Goal: Task Accomplishment & Management: Complete application form

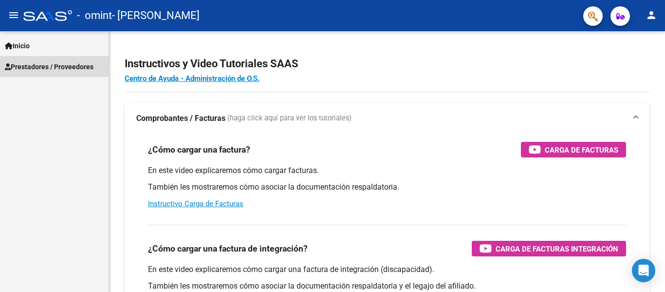
click at [53, 63] on span "Prestadores / Proveedores" at bounding box center [49, 66] width 89 height 11
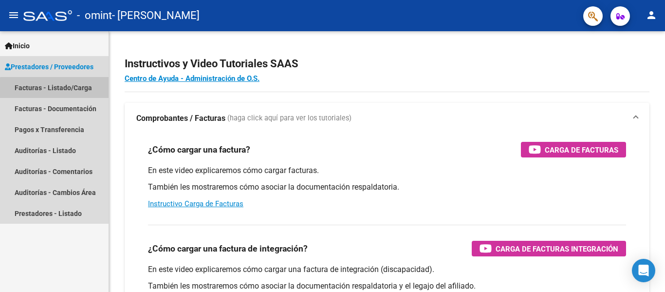
click at [57, 91] on link "Facturas - Listado/Carga" at bounding box center [54, 87] width 109 height 21
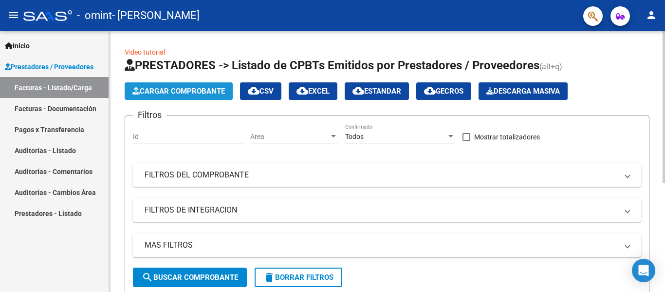
click at [214, 92] on span "Cargar Comprobante" at bounding box center [178, 91] width 93 height 9
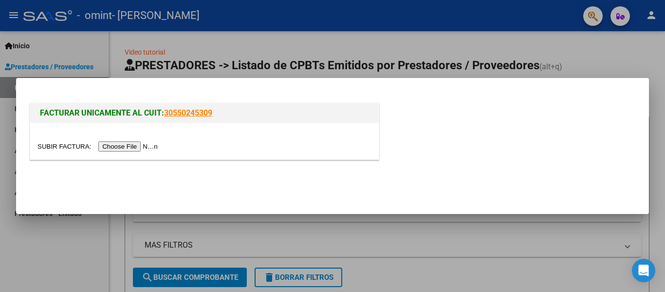
click at [143, 144] on input "file" at bounding box center [98, 146] width 123 height 10
click at [113, 143] on input "file" at bounding box center [98, 146] width 123 height 10
click at [633, 53] on div at bounding box center [332, 146] width 665 height 292
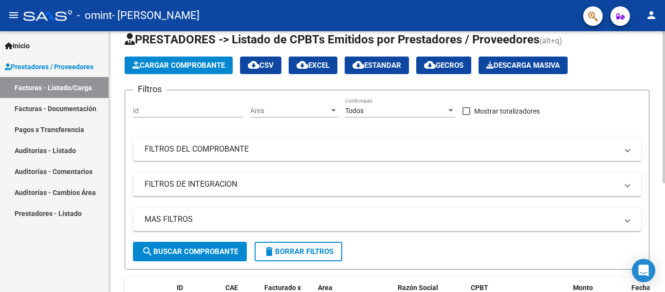
scroll to position [13, 0]
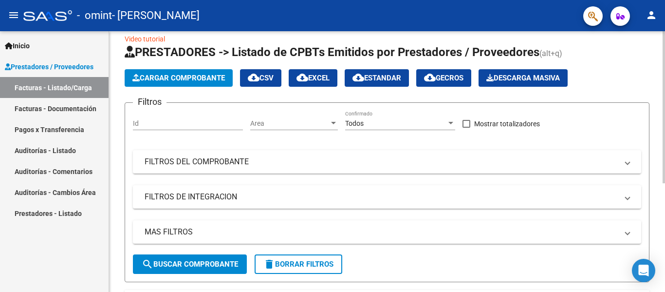
click at [653, 95] on div "Video tutorial PRESTADORES -> Listado de CPBTs Emitidos por Prestadores / Prove…" at bounding box center [388, 237] width 559 height 439
click at [174, 80] on span "Cargar Comprobante" at bounding box center [178, 78] width 93 height 9
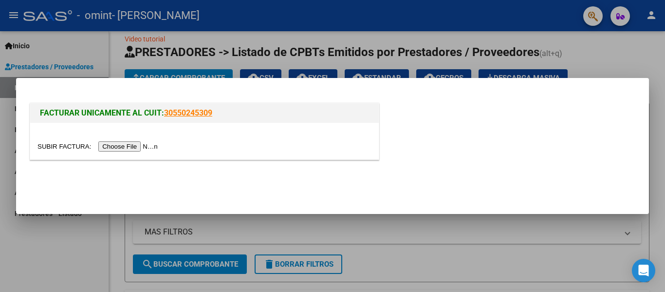
click at [152, 150] on input "file" at bounding box center [98, 146] width 123 height 10
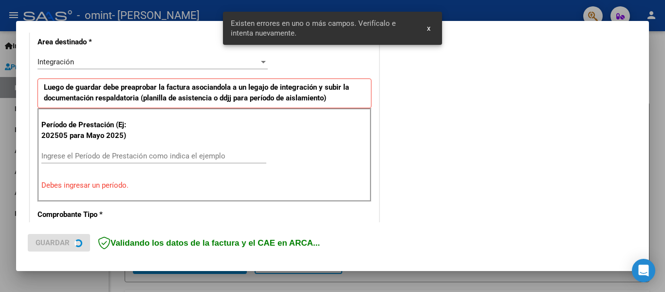
scroll to position [244, 0]
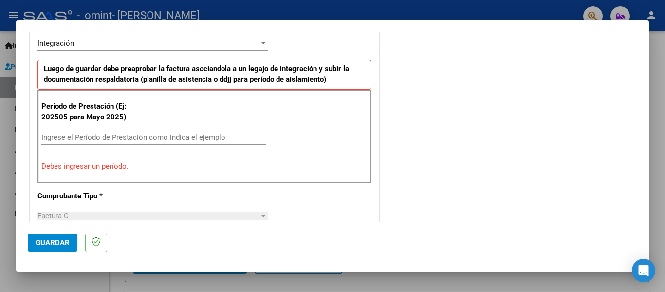
drag, startPoint x: 84, startPoint y: 144, endPoint x: 84, endPoint y: 138, distance: 5.8
click at [84, 138] on div "Ingrese el Período de Prestación como indica el ejemplo" at bounding box center [153, 137] width 225 height 15
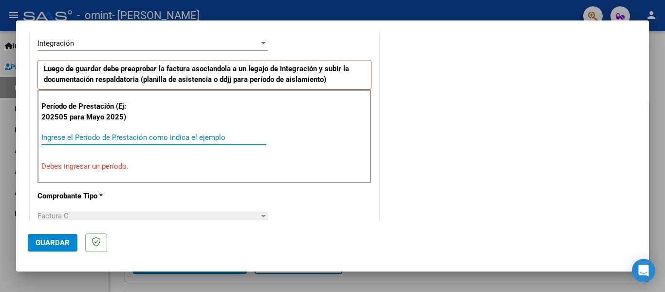
click at [84, 138] on input "Ingrese el Período de Prestación como indica el ejemplo" at bounding box center [153, 137] width 225 height 9
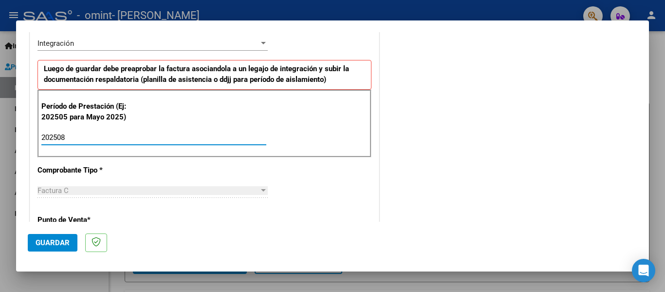
type input "202508"
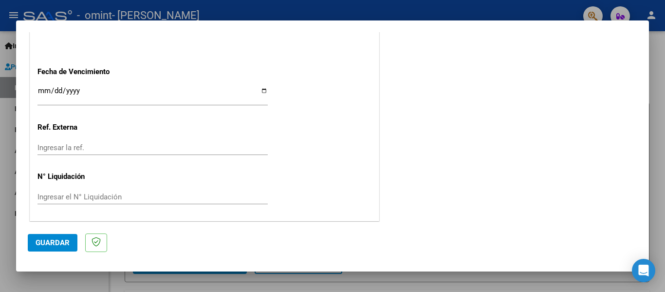
scroll to position [668, 0]
click at [42, 245] on span "Guardar" at bounding box center [53, 242] width 34 height 9
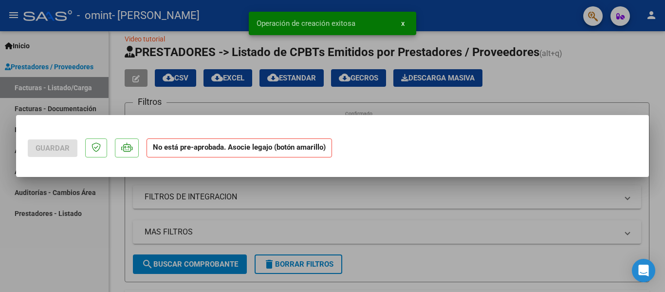
scroll to position [0, 0]
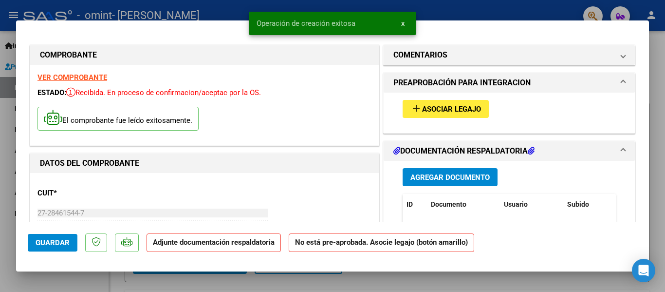
click at [462, 176] on span "Agregar Documento" at bounding box center [450, 177] width 79 height 9
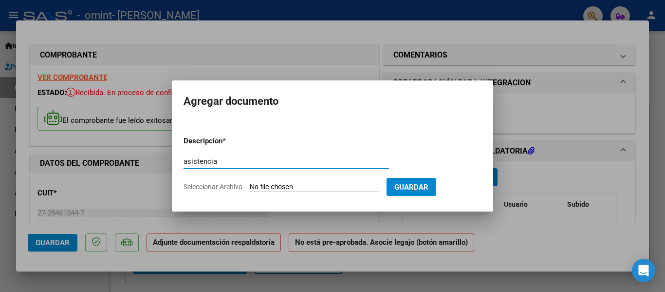
type input "asistencia"
click at [234, 185] on span "Seleccionar Archivo" at bounding box center [213, 187] width 59 height 8
click at [250, 185] on input "Seleccionar Archivo" at bounding box center [314, 187] width 129 height 9
type input "C:\fakepath\[PERSON_NAME].pdf"
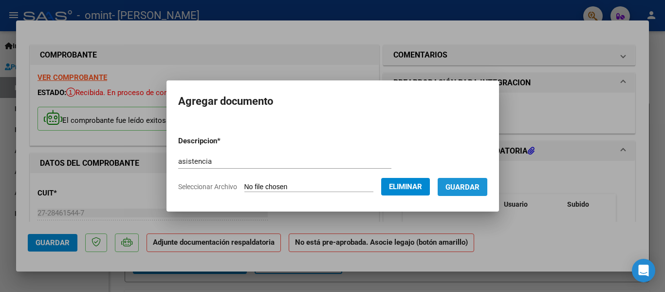
click at [479, 190] on span "Guardar" at bounding box center [463, 187] width 34 height 9
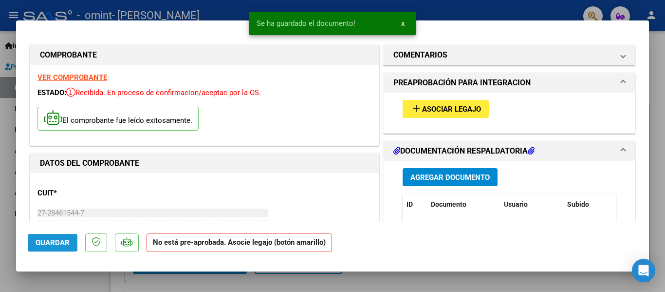
click at [44, 243] on span "Guardar" at bounding box center [53, 242] width 34 height 9
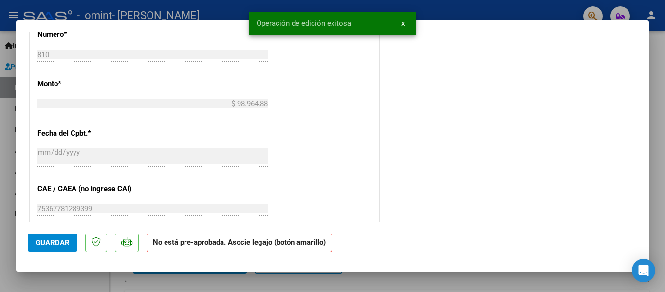
scroll to position [470, 0]
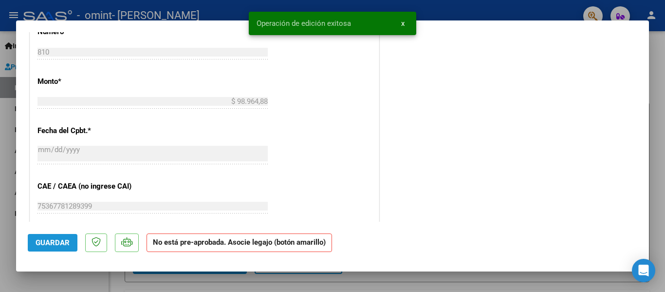
click at [60, 239] on span "Guardar" at bounding box center [53, 242] width 34 height 9
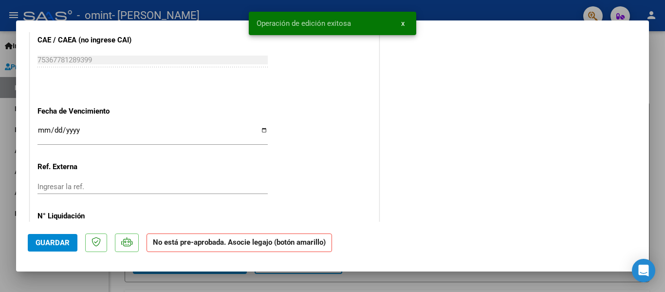
scroll to position [656, 0]
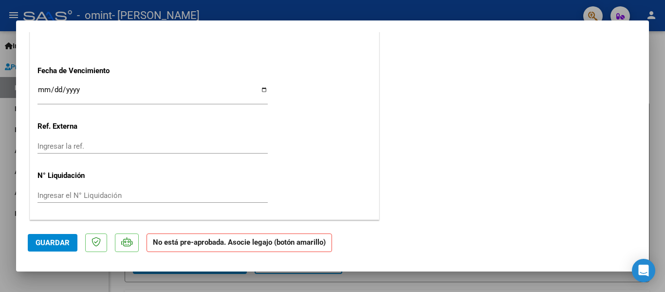
click at [654, 182] on div at bounding box center [332, 146] width 665 height 292
type input "$ 0,00"
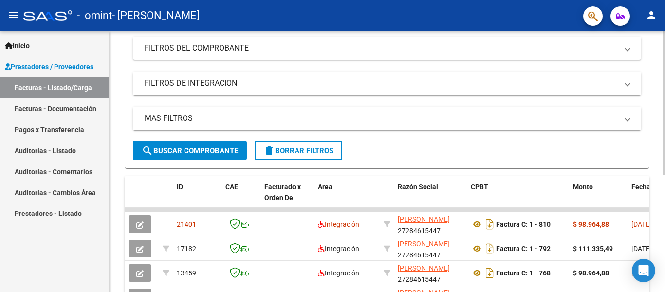
scroll to position [187, 0]
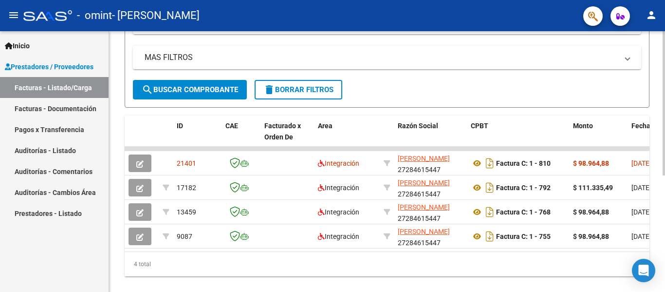
click at [665, 213] on div at bounding box center [664, 211] width 2 height 144
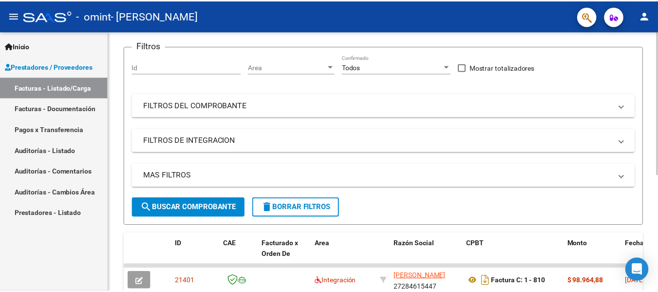
scroll to position [0, 0]
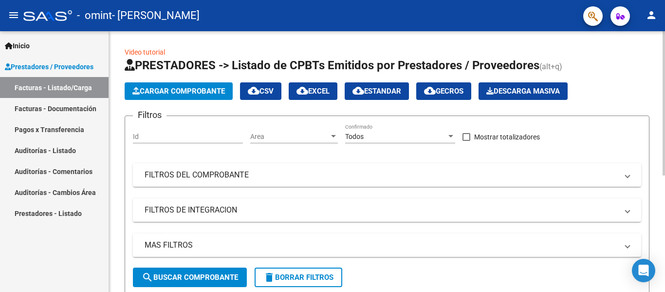
click at [653, 56] on div "Video tutorial PRESTADORES -> Listado de CPBTs Emitidos por Prestadores / Prove…" at bounding box center [388, 263] width 559 height 464
click at [652, 10] on mat-icon "person" at bounding box center [652, 15] width 12 height 12
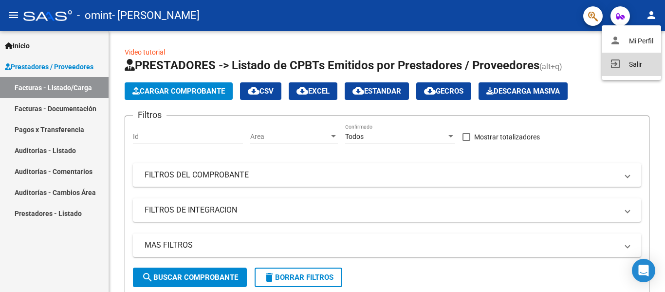
click at [629, 65] on button "exit_to_app Salir" at bounding box center [631, 64] width 59 height 23
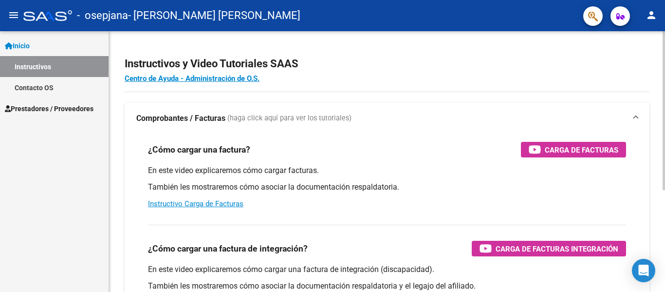
click at [654, 104] on div "Instructivos y Video Tutoriales SAAS Centro de Ayuda - Administración de O.S. C…" at bounding box center [388, 244] width 559 height 427
click at [47, 107] on span "Prestadores / Proveedores" at bounding box center [49, 108] width 89 height 11
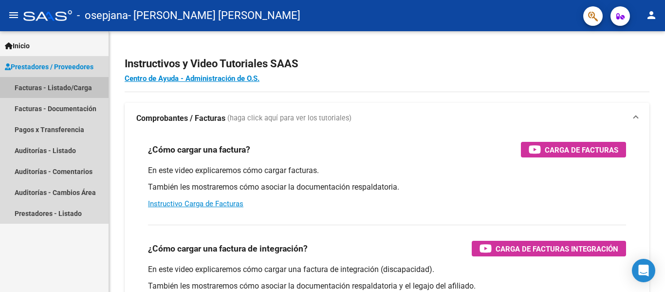
click at [58, 92] on link "Facturas - Listado/Carga" at bounding box center [54, 87] width 109 height 21
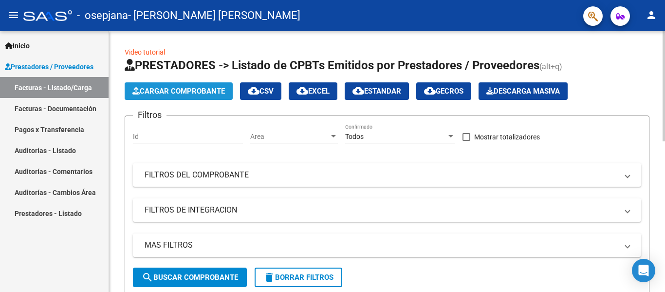
click at [214, 87] on span "Cargar Comprobante" at bounding box center [178, 91] width 93 height 9
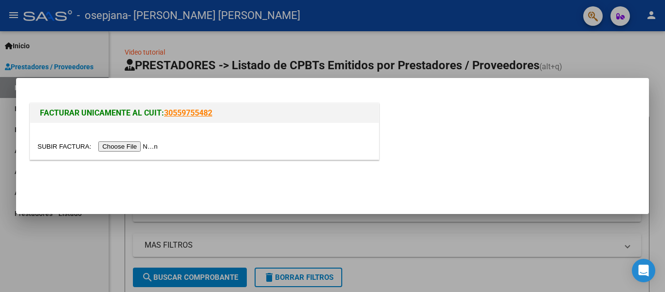
click at [153, 147] on input "file" at bounding box center [98, 146] width 123 height 10
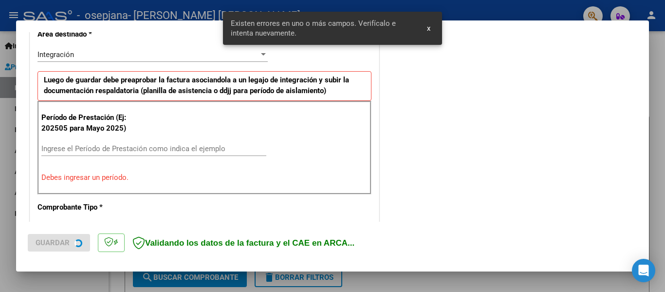
scroll to position [244, 0]
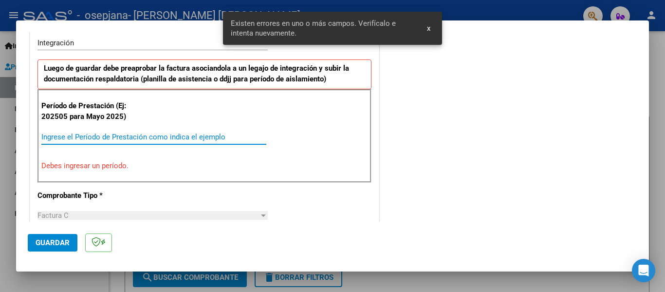
click at [113, 135] on input "Ingrese el Período de Prestación como indica el ejemplo" at bounding box center [153, 136] width 225 height 9
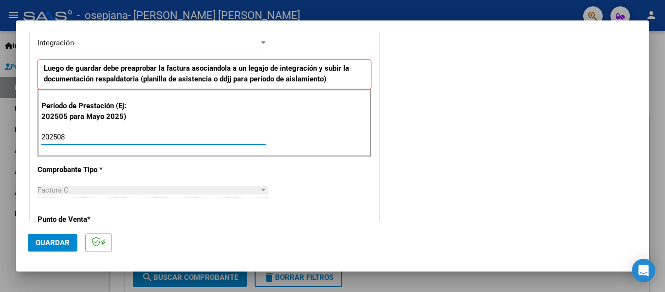
type input "202508"
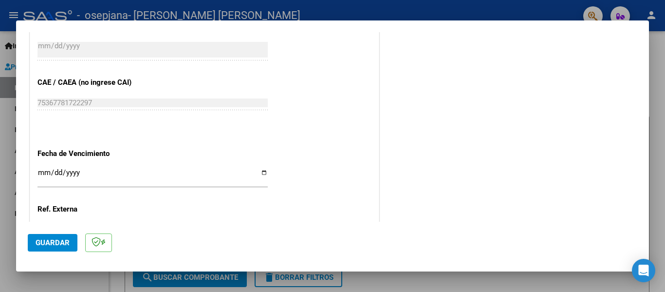
scroll to position [668, 0]
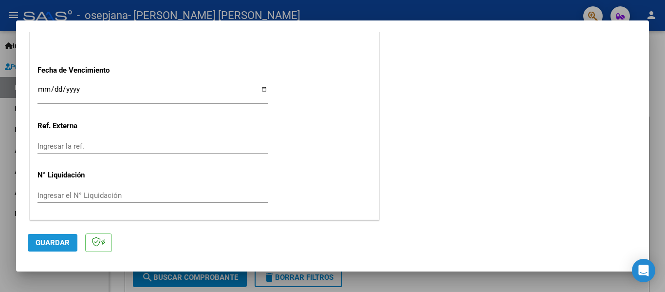
click at [57, 244] on span "Guardar" at bounding box center [53, 242] width 34 height 9
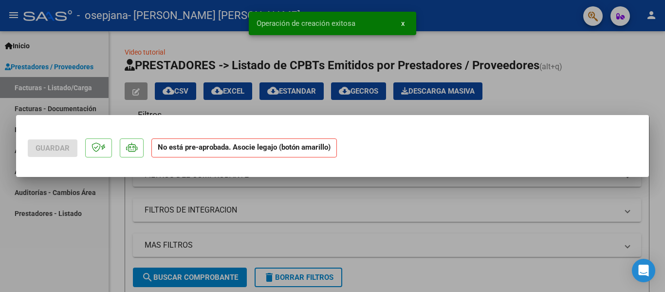
scroll to position [0, 0]
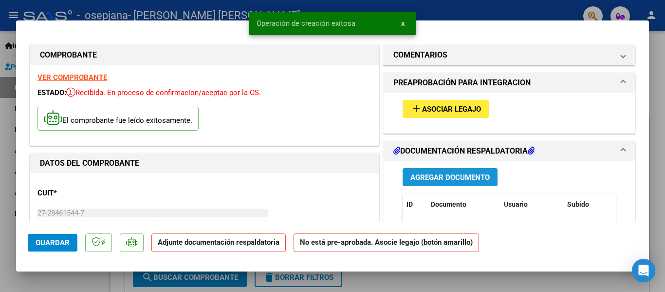
click at [424, 179] on span "Agregar Documento" at bounding box center [450, 177] width 79 height 9
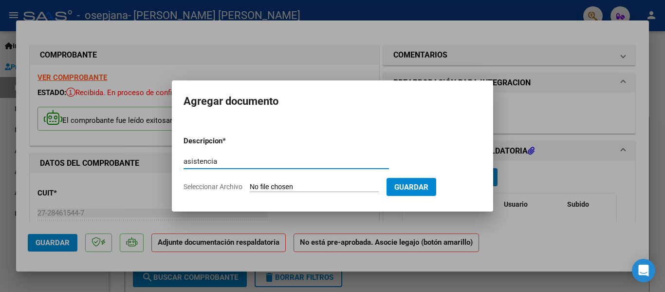
type input "asistencia"
click at [228, 187] on span "Seleccionar Archivo" at bounding box center [213, 187] width 59 height 8
click at [250, 187] on input "Seleccionar Archivo" at bounding box center [314, 187] width 129 height 9
click at [228, 184] on span "Seleccionar Archivo" at bounding box center [213, 187] width 59 height 8
click at [250, 184] on input "Seleccionar Archivo" at bounding box center [314, 187] width 129 height 9
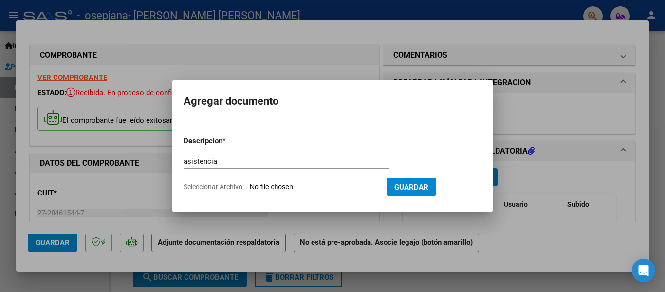
type input "C:\fakepath\agosto RODRIGUEZ LUAN.pdf"
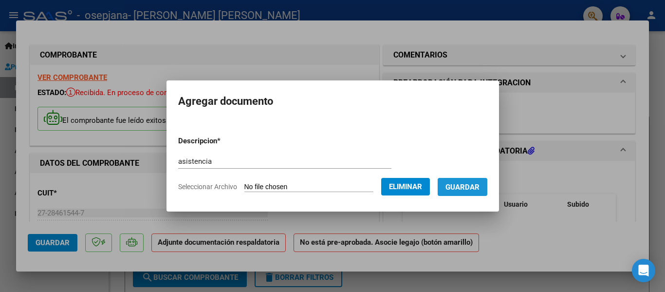
click at [475, 187] on span "Guardar" at bounding box center [463, 187] width 34 height 9
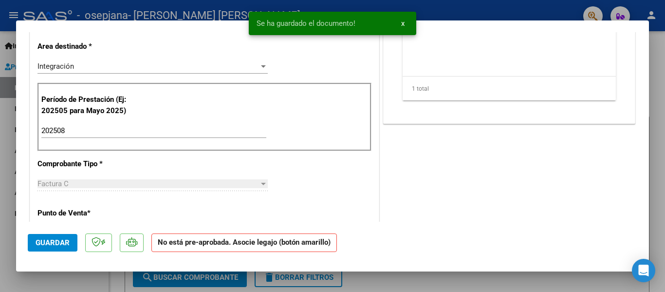
scroll to position [420, 0]
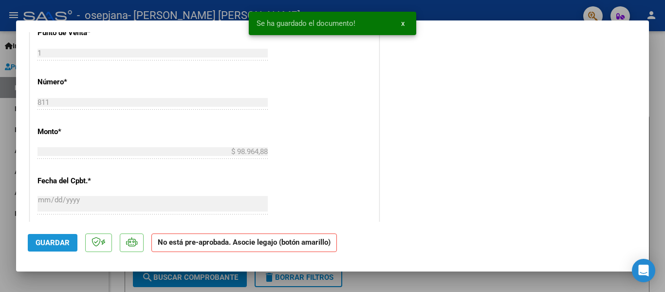
click at [62, 241] on span "Guardar" at bounding box center [53, 242] width 34 height 9
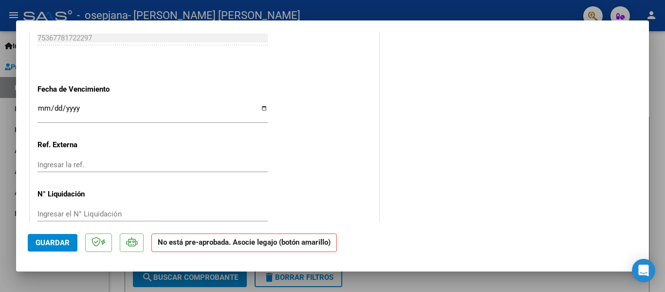
scroll to position [656, 0]
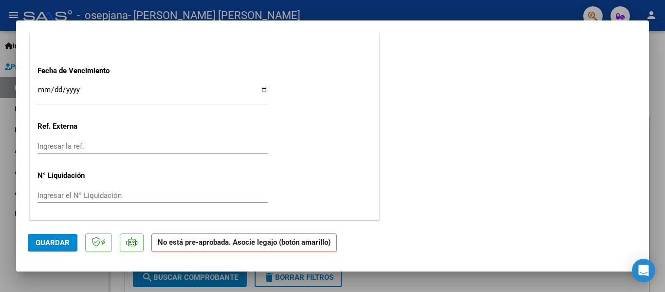
click at [50, 240] on span "Guardar" at bounding box center [53, 242] width 34 height 9
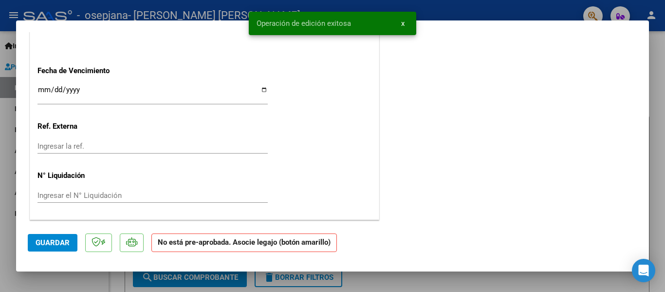
click at [517, 10] on div at bounding box center [332, 146] width 665 height 292
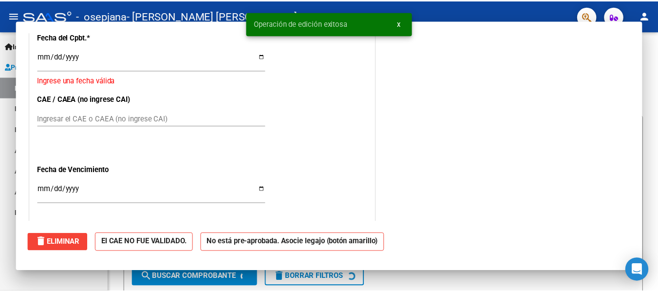
scroll to position [0, 0]
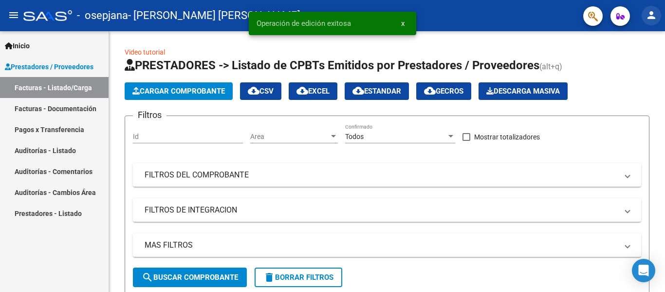
click at [646, 12] on mat-icon "person" at bounding box center [652, 15] width 12 height 12
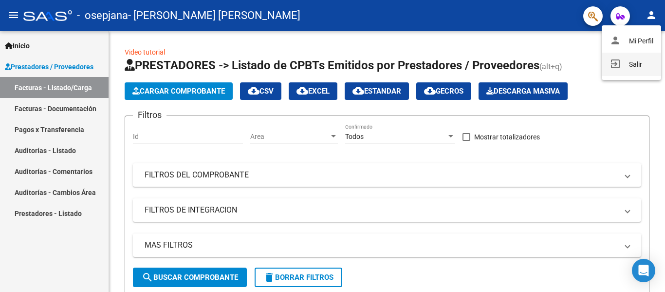
click at [624, 67] on button "exit_to_app Salir" at bounding box center [631, 64] width 59 height 23
